Goal: Information Seeking & Learning: Learn about a topic

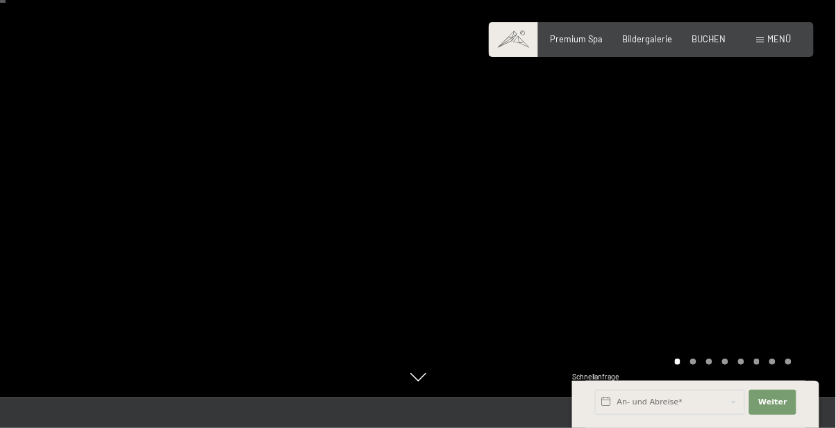
click at [789, 40] on span "Menü" at bounding box center [780, 38] width 24 height 11
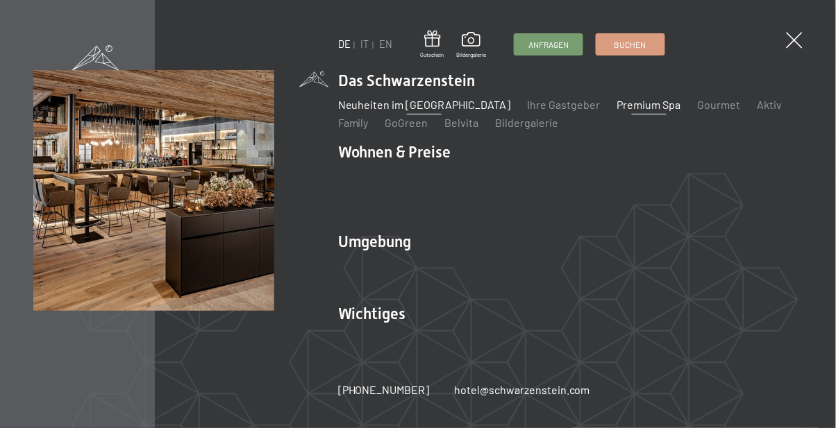
click at [410, 100] on link "Neuheiten im [GEOGRAPHIC_DATA]" at bounding box center [424, 104] width 173 height 13
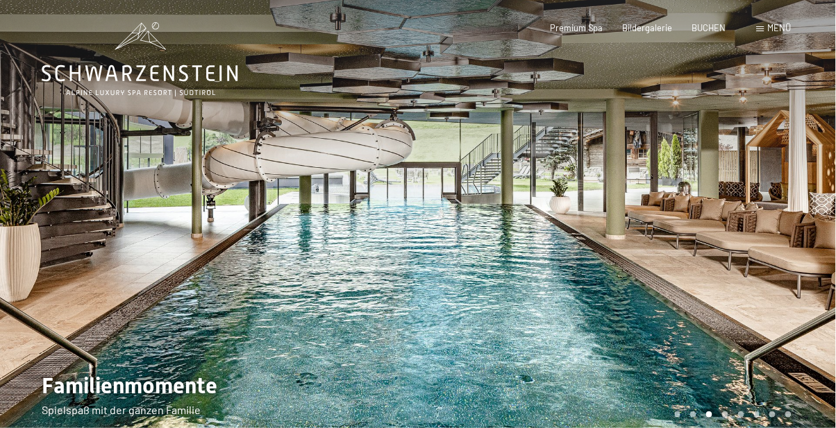
click at [162, 282] on div at bounding box center [209, 225] width 418 height 451
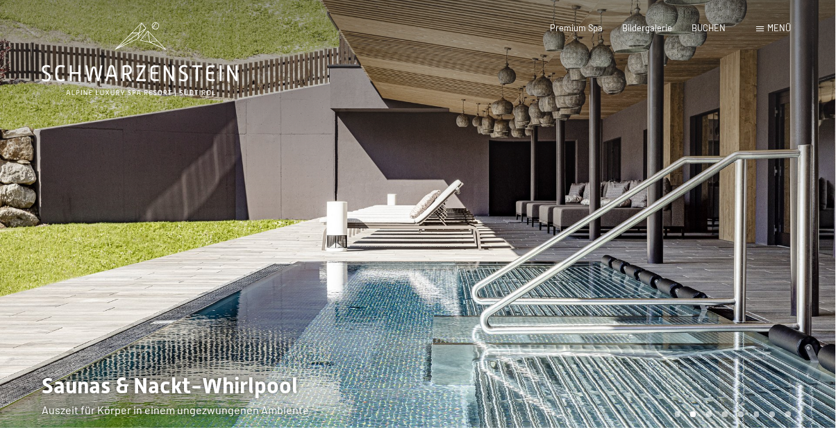
click at [128, 303] on div at bounding box center [209, 225] width 418 height 451
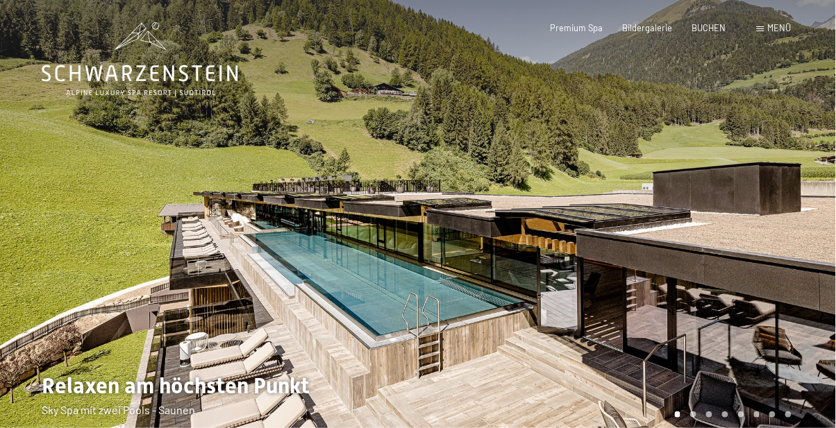
click at [834, 416] on div at bounding box center [627, 225] width 418 height 451
